Goal: Task Accomplishment & Management: Use online tool/utility

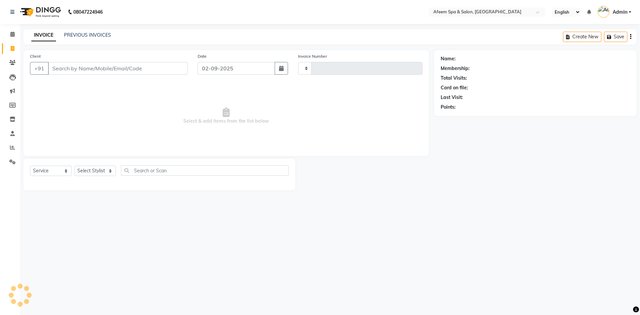
select select "service"
select select "750"
type input "2921"
click at [109, 39] on div "INVOICE PREVIOUS INVOICES" at bounding box center [71, 36] width 96 height 8
click at [106, 37] on link "PREVIOUS INVOICES" at bounding box center [87, 35] width 47 height 6
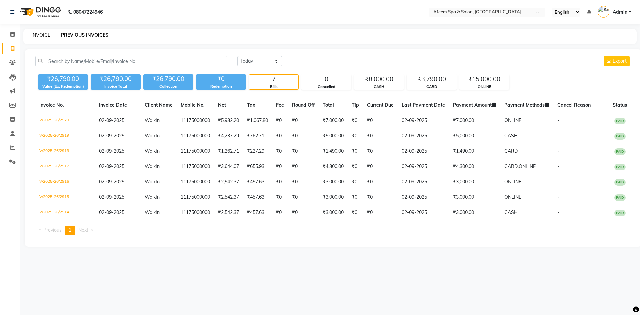
click at [39, 33] on link "INVOICE" at bounding box center [40, 35] width 19 height 6
select select "service"
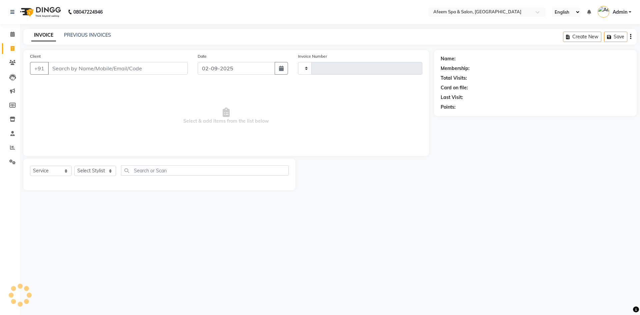
type input "2921"
select select "750"
type input "9701501124"
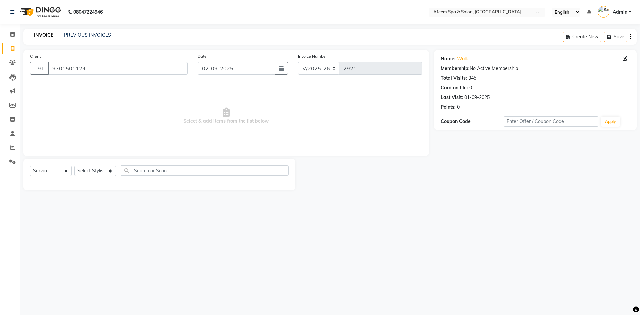
click at [95, 164] on div "Select Service Product Membership Package Voucher Prepaid Gift Card Select Styl…" at bounding box center [159, 175] width 272 height 32
click at [97, 167] on select "Select Stylist aarti bhavna deep Deepika [PERSON_NAME] [PERSON_NAME] [PERSON_NA…" at bounding box center [95, 171] width 42 height 10
select select "45310"
click at [74, 166] on select "Select Stylist aarti bhavna deep Deepika [PERSON_NAME] [PERSON_NAME] [PERSON_NA…" at bounding box center [95, 171] width 42 height 10
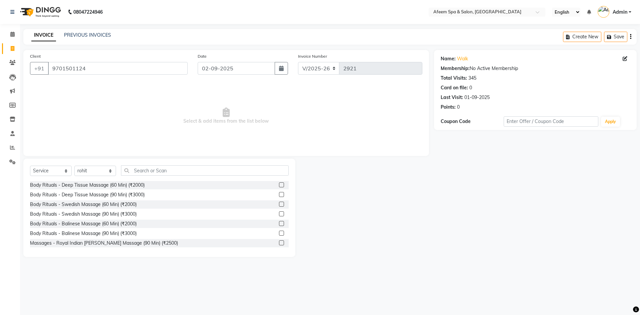
click at [279, 185] on label at bounding box center [281, 184] width 5 height 5
click at [279, 185] on input "checkbox" at bounding box center [281, 185] width 4 height 4
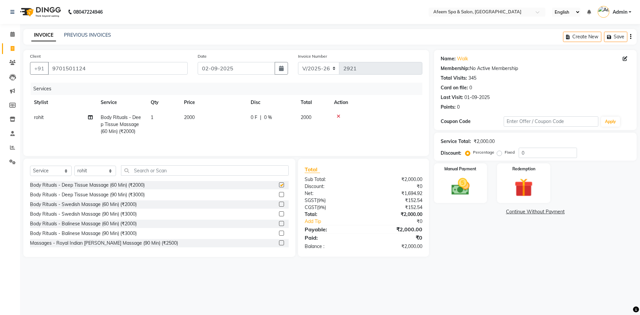
checkbox input "false"
click at [221, 127] on td "2000" at bounding box center [213, 124] width 67 height 29
select select "45310"
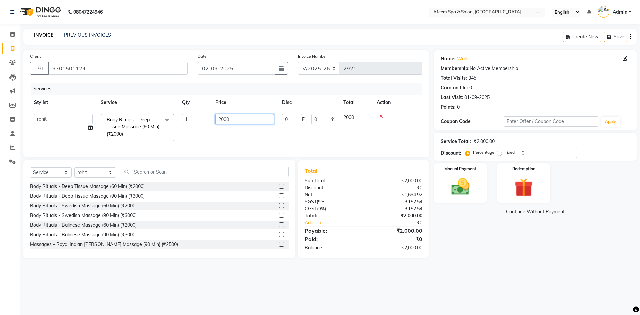
drag, startPoint x: 245, startPoint y: 124, endPoint x: 199, endPoint y: 120, distance: 46.1
click at [199, 120] on tr "aarti bhavna deep [PERSON_NAME] [PERSON_NAME] [PERSON_NAME] Product [PERSON_NAM…" at bounding box center [226, 127] width 392 height 35
type input "1000"
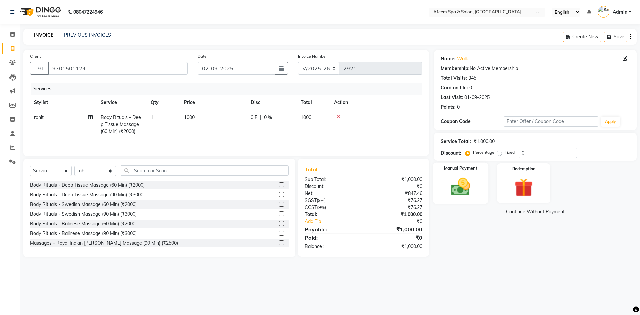
click at [467, 187] on img at bounding box center [460, 187] width 31 height 22
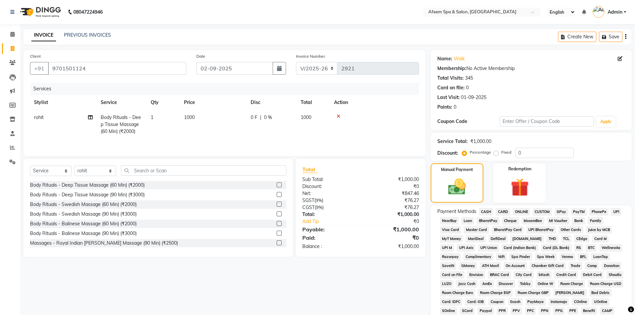
click at [483, 210] on span "CASH" at bounding box center [486, 212] width 14 height 8
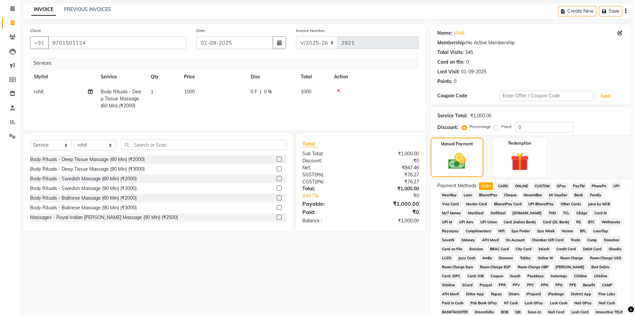
scroll to position [124, 0]
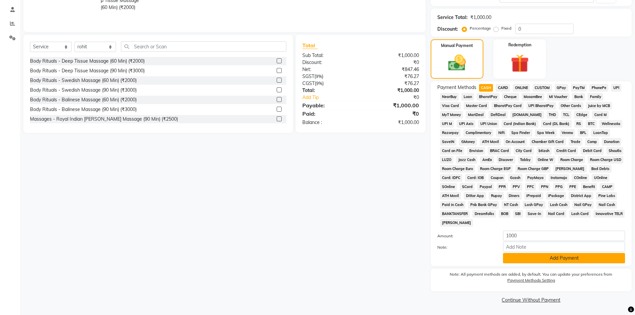
click at [577, 262] on button "Add Payment" at bounding box center [564, 258] width 122 height 10
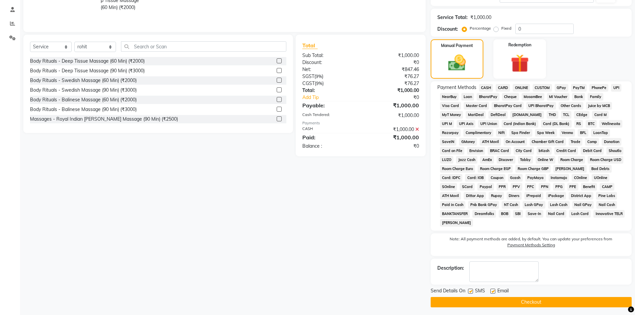
click at [570, 301] on button "Checkout" at bounding box center [531, 302] width 201 height 10
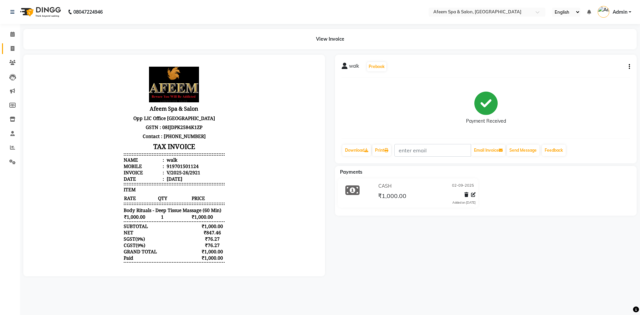
click at [6, 52] on link "Invoice" at bounding box center [10, 48] width 16 height 11
select select "service"
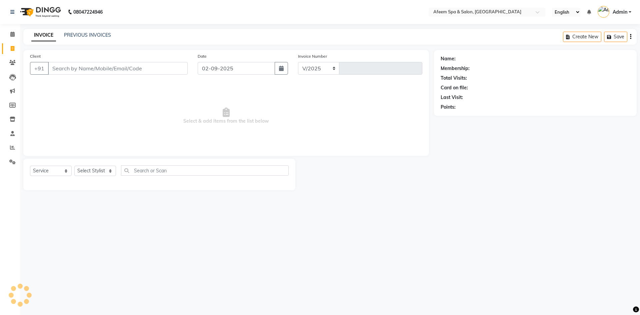
select select "750"
type input "2922"
click at [96, 36] on link "PREVIOUS INVOICES" at bounding box center [87, 35] width 47 height 6
